Goal: Transaction & Acquisition: Purchase product/service

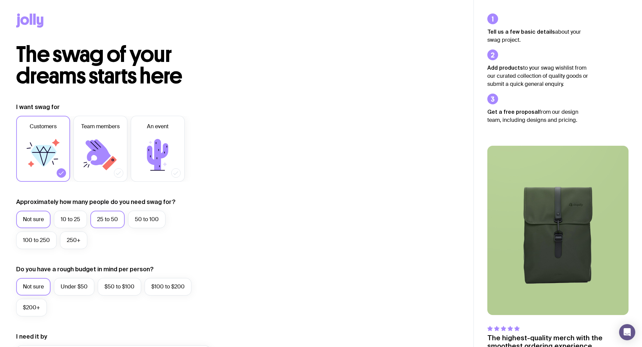
click at [101, 221] on label "25 to 50" at bounding box center [107, 220] width 34 height 18
click at [0, 0] on input "25 to 50" at bounding box center [0, 0] width 0 height 0
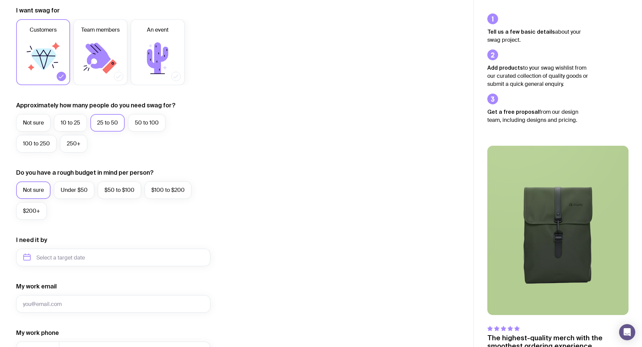
scroll to position [101, 0]
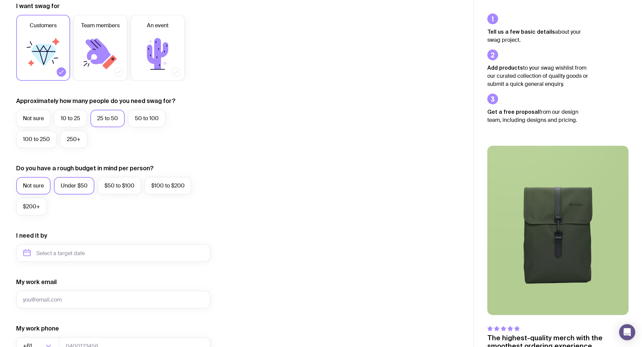
click at [69, 193] on label "Under $50" at bounding box center [74, 186] width 40 height 18
click at [0, 0] on input "Under $50" at bounding box center [0, 0] width 0 height 0
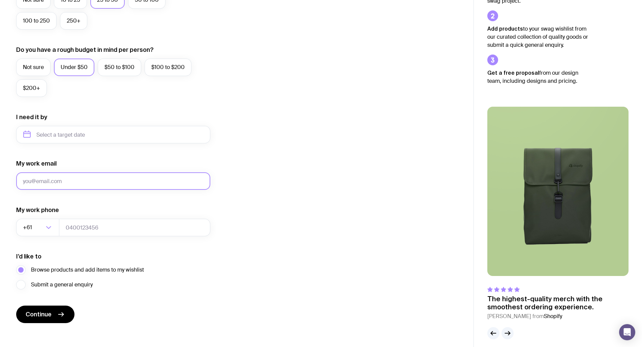
scroll to position [225, 0]
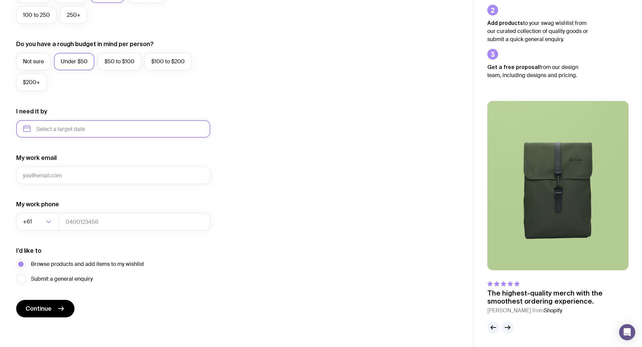
click at [67, 134] on input "text" at bounding box center [113, 129] width 194 height 18
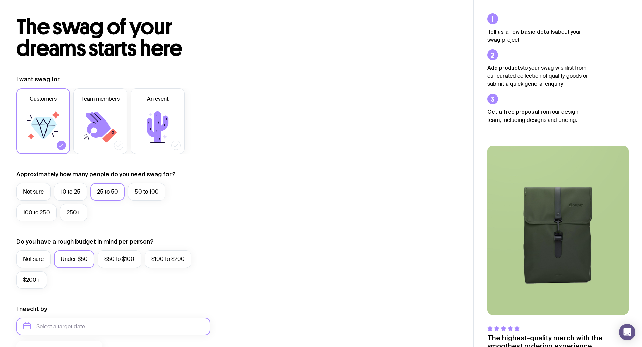
scroll to position [0, 0]
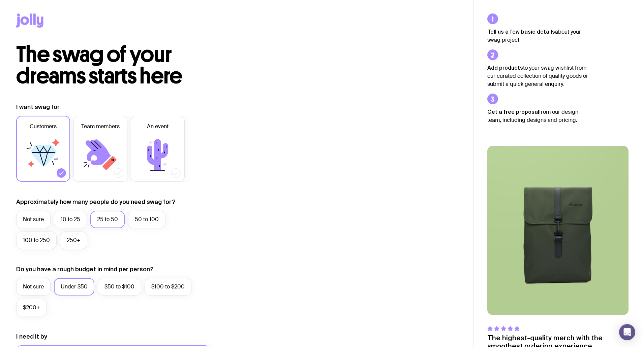
click at [35, 20] on icon at bounding box center [34, 18] width 2 height 11
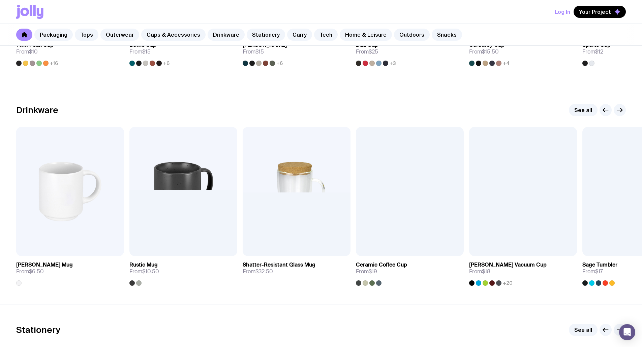
scroll to position [944, 0]
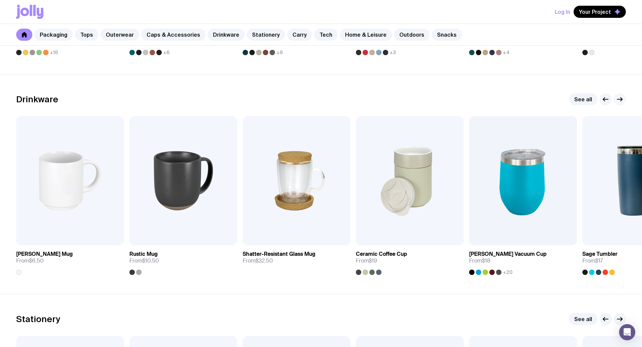
click at [617, 97] on icon "button" at bounding box center [620, 99] width 8 height 8
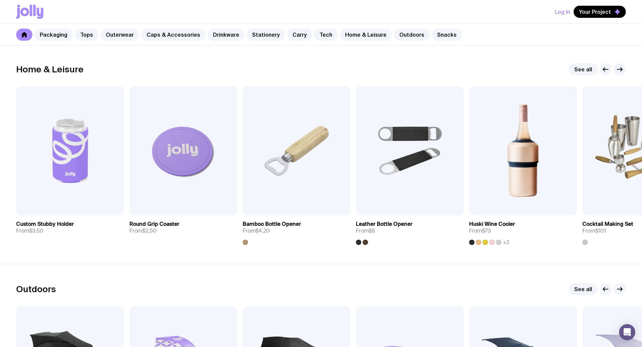
scroll to position [1853, 0]
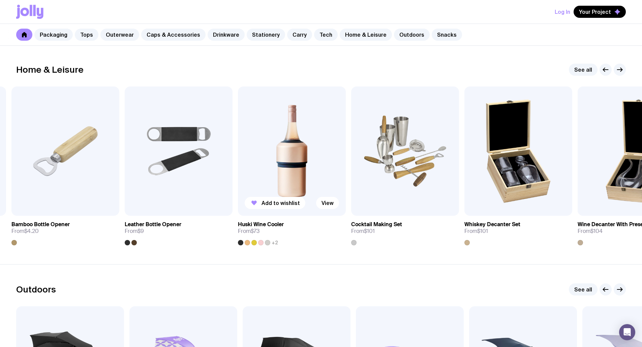
drag, startPoint x: 564, startPoint y: 184, endPoint x: 245, endPoint y: 190, distance: 319.2
click at [245, 191] on img at bounding box center [292, 151] width 108 height 129
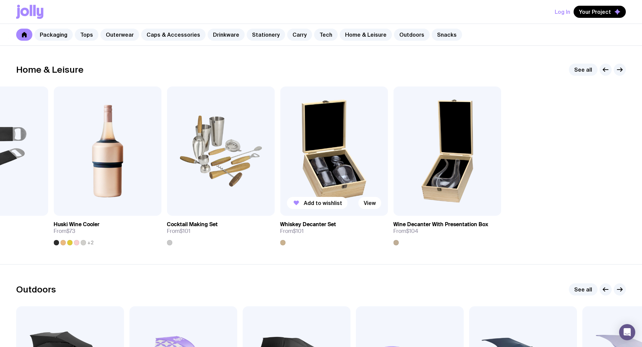
drag, startPoint x: 535, startPoint y: 193, endPoint x: 314, endPoint y: 192, distance: 221.4
click at [324, 192] on div "Add to wishlist View Custom Stubby Holder From $3.50 Add to wishlist View Round…" at bounding box center [321, 166] width 610 height 159
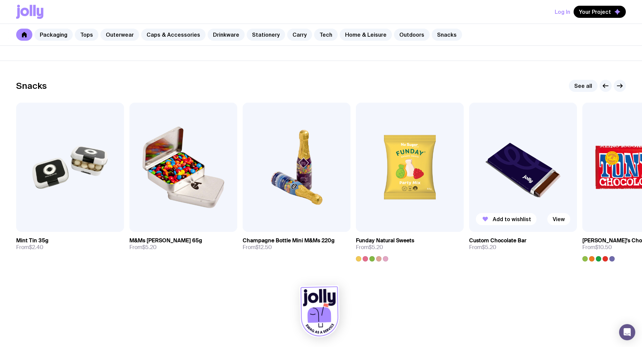
scroll to position [2285, 0]
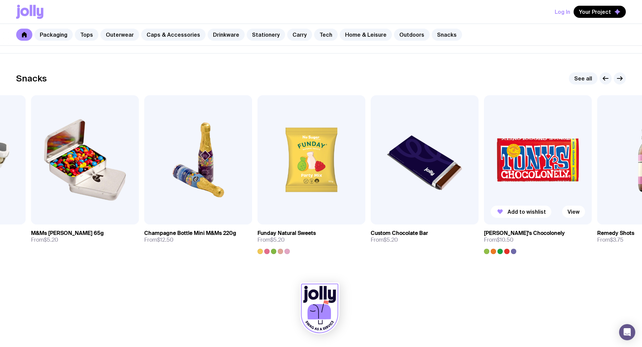
drag, startPoint x: 613, startPoint y: 169, endPoint x: 513, endPoint y: 168, distance: 99.4
click at [513, 168] on img at bounding box center [538, 159] width 108 height 129
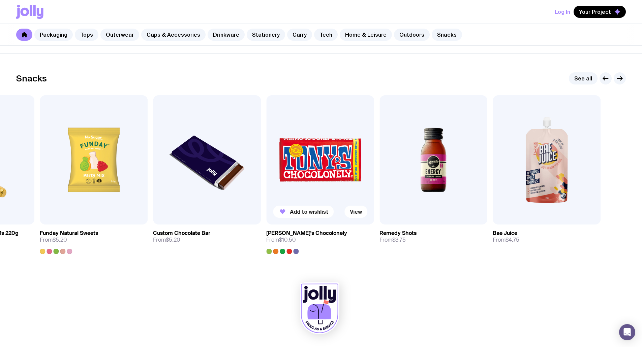
drag, startPoint x: 570, startPoint y: 191, endPoint x: 365, endPoint y: 188, distance: 205.6
click at [365, 188] on img at bounding box center [320, 159] width 108 height 129
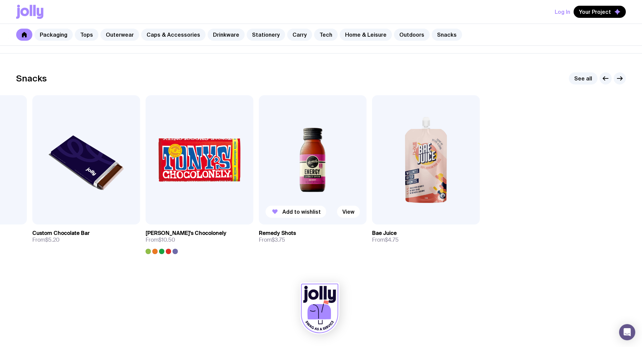
drag, startPoint x: 556, startPoint y: 189, endPoint x: 298, endPoint y: 186, distance: 257.8
click at [298, 186] on div "Add to wishlist View Mint Tin 35g From $2.40 Add to wishlist View M&Ms [PERSON_…" at bounding box center [321, 174] width 610 height 159
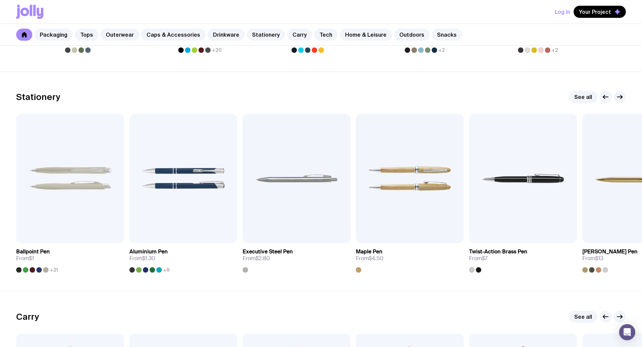
scroll to position [903, 0]
